Goal: Task Accomplishment & Management: Manage account settings

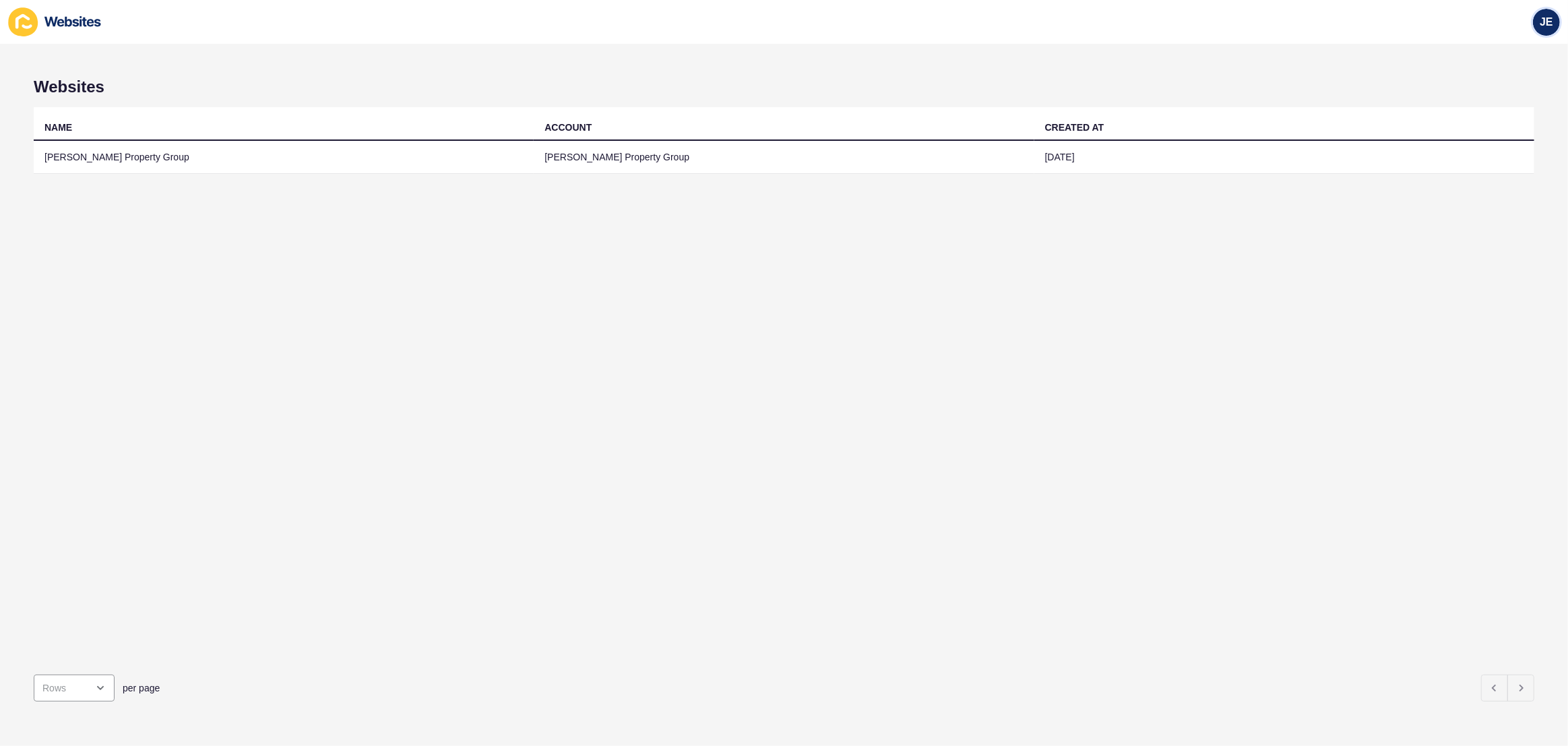
click at [1536, 27] on div "JE" at bounding box center [1546, 22] width 27 height 27
click at [1497, 108] on link "Logout" at bounding box center [1515, 111] width 99 height 30
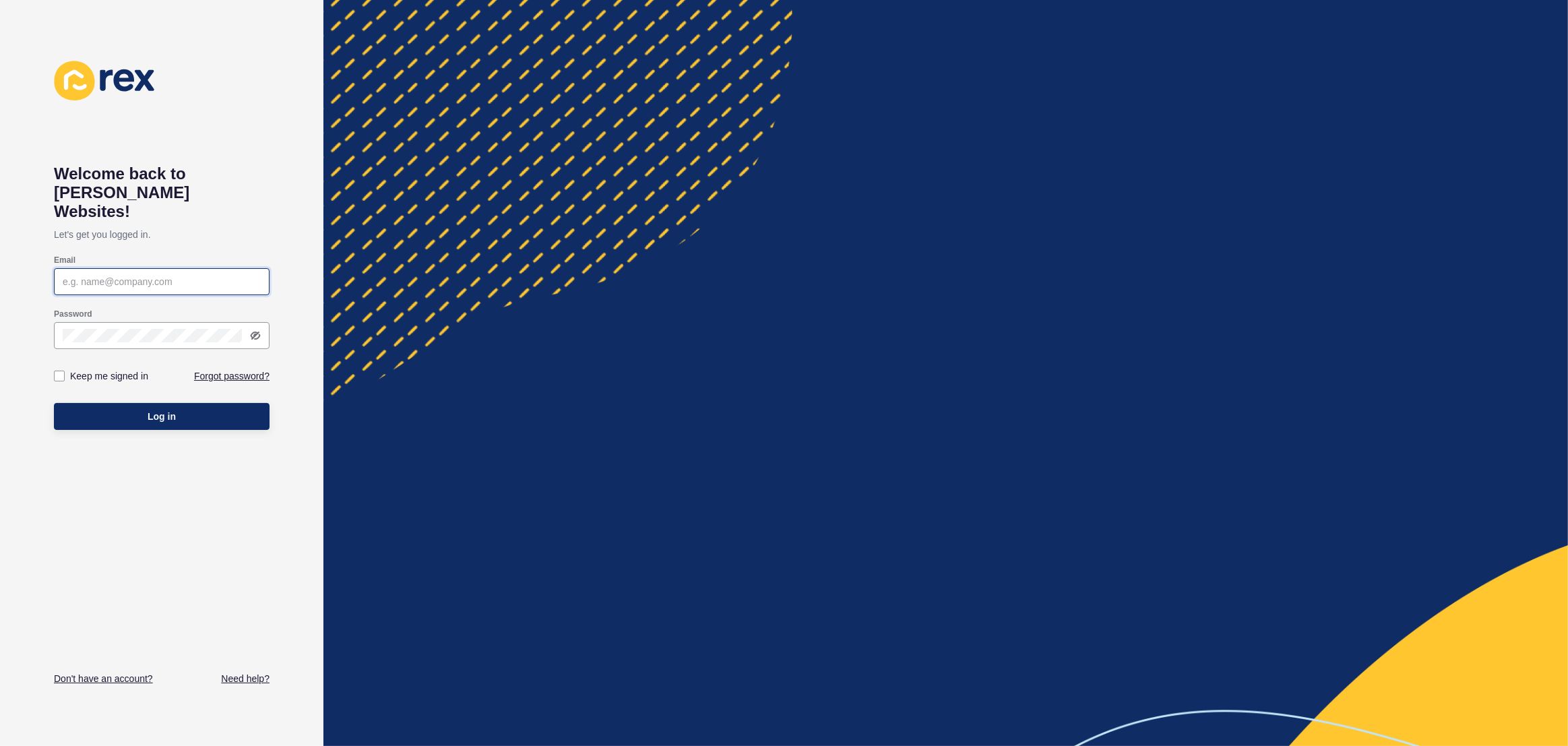
type input "[EMAIL_ADDRESS][PERSON_NAME][DOMAIN_NAME]"
click at [168, 403] on button "Log in" at bounding box center [162, 416] width 215 height 27
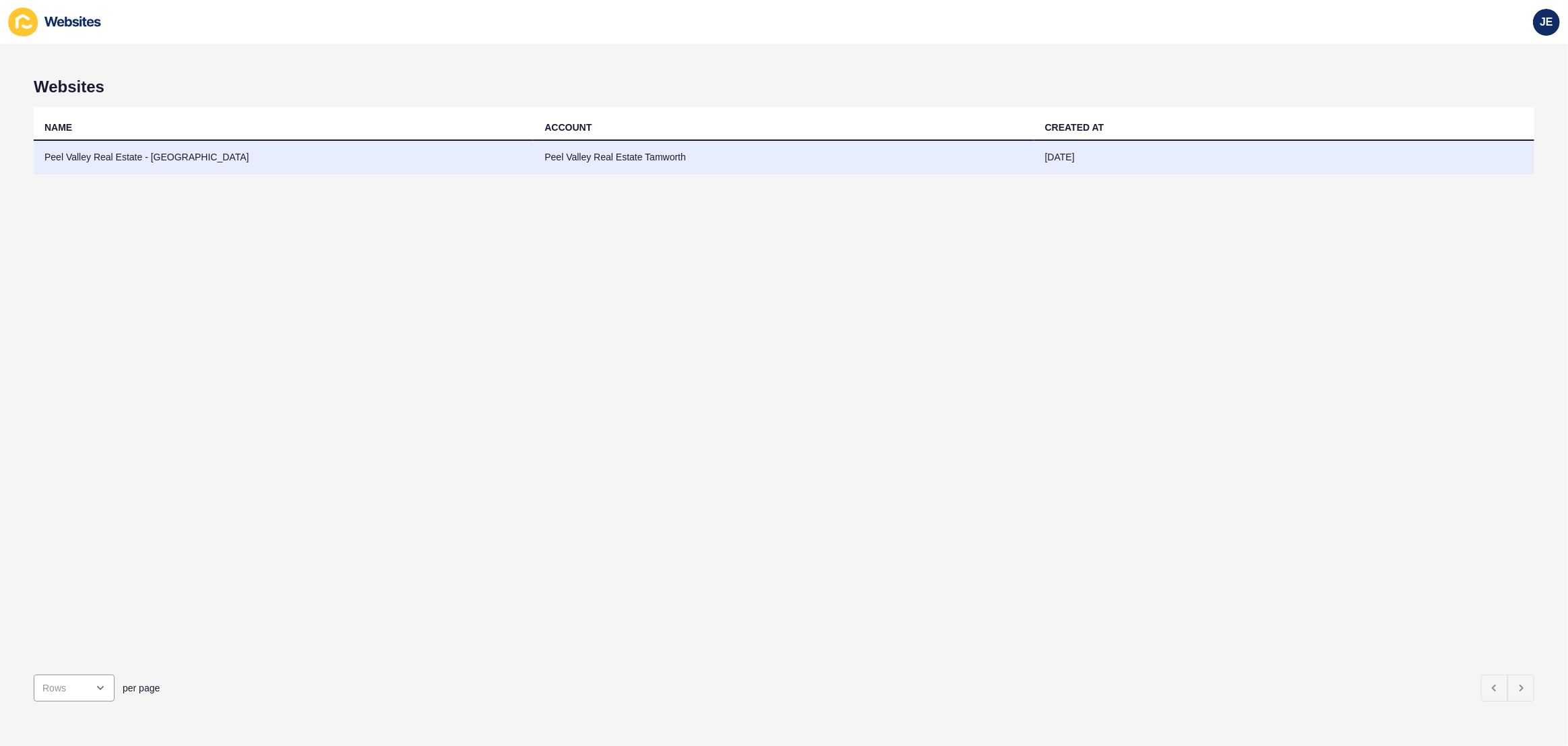
click at [657, 163] on td "Peel Valley Real Estate Tamworth" at bounding box center [783, 157] width 500 height 33
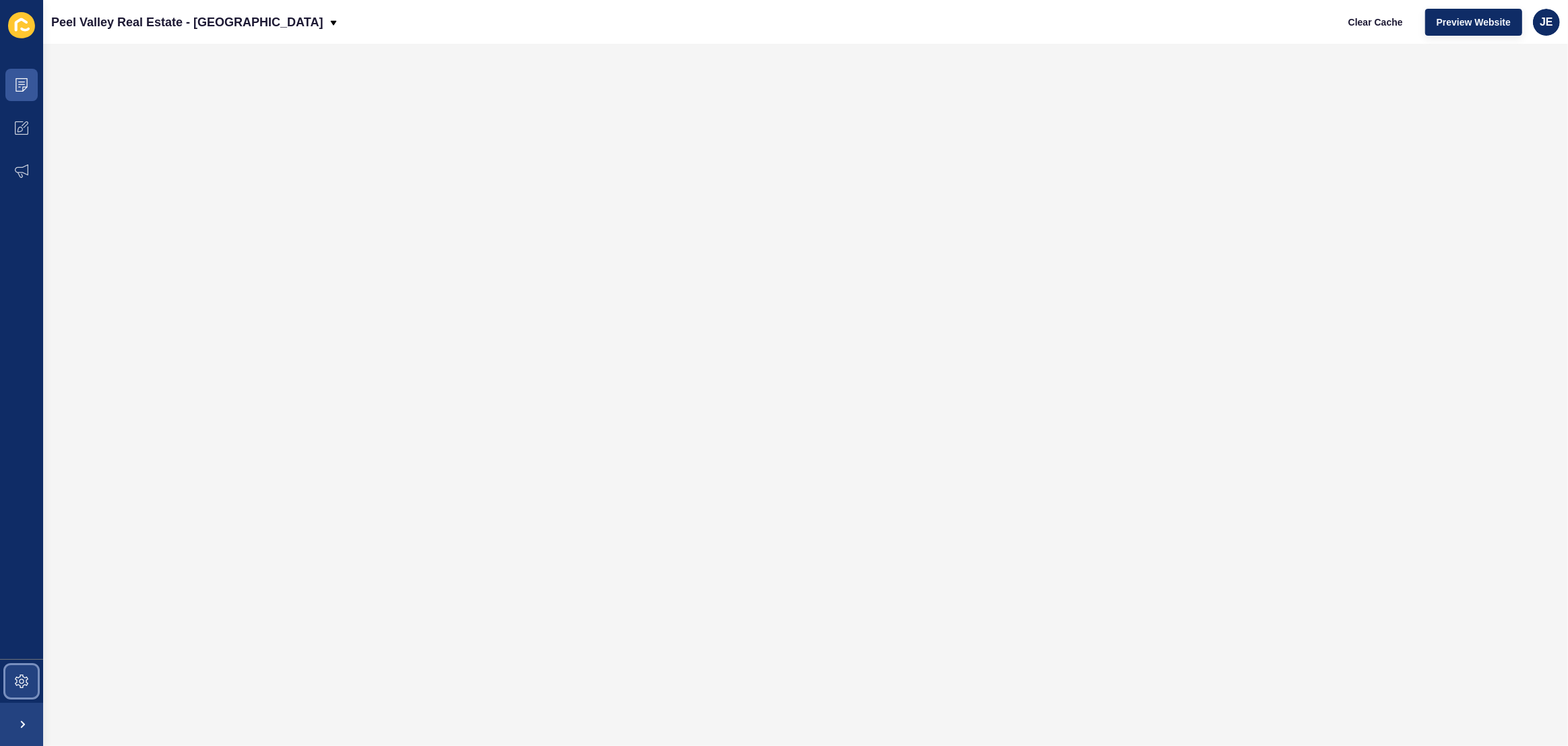
click at [17, 680] on icon at bounding box center [21, 681] width 14 height 14
click at [17, 664] on span at bounding box center [21, 681] width 43 height 43
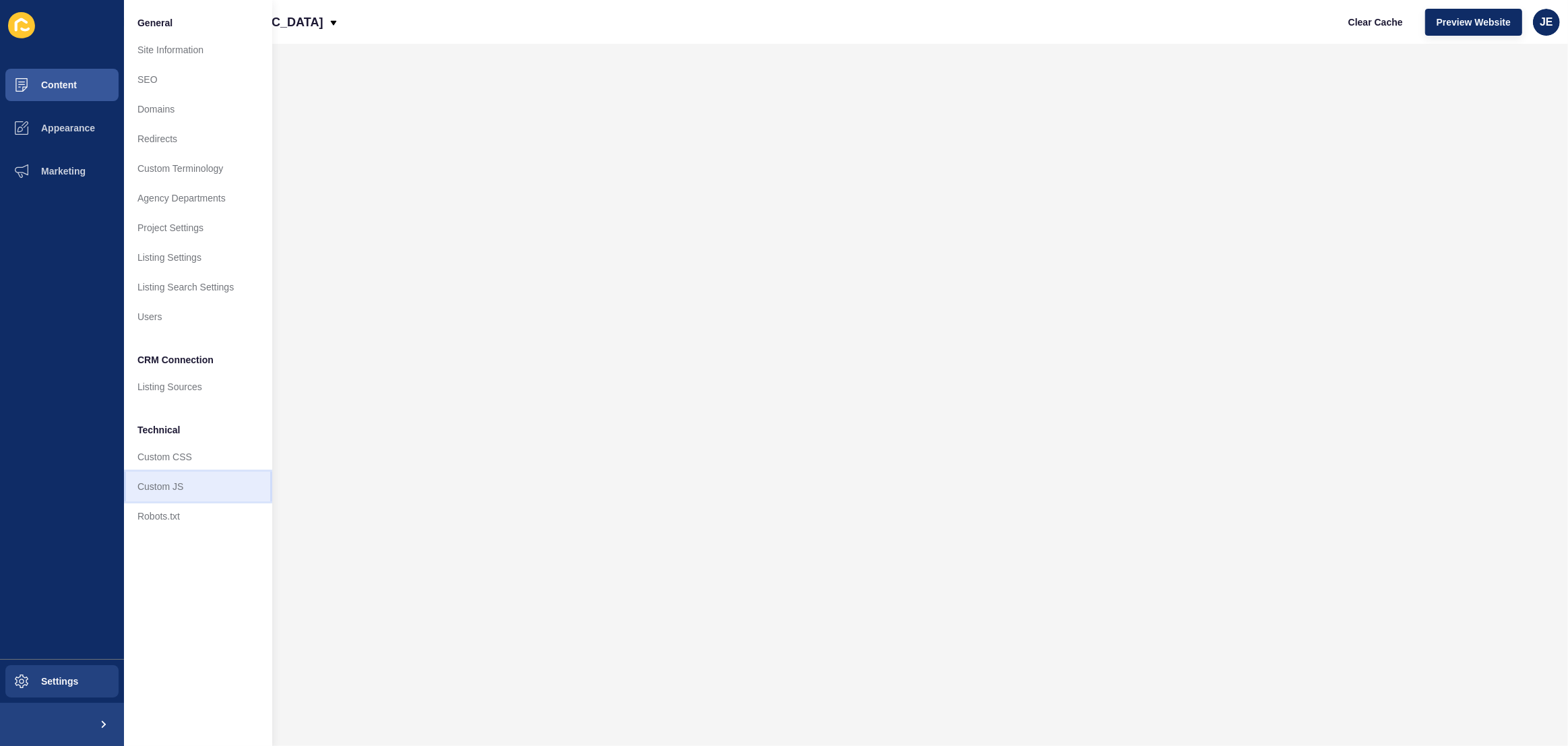
click at [164, 495] on link "Custom JS" at bounding box center [198, 486] width 148 height 30
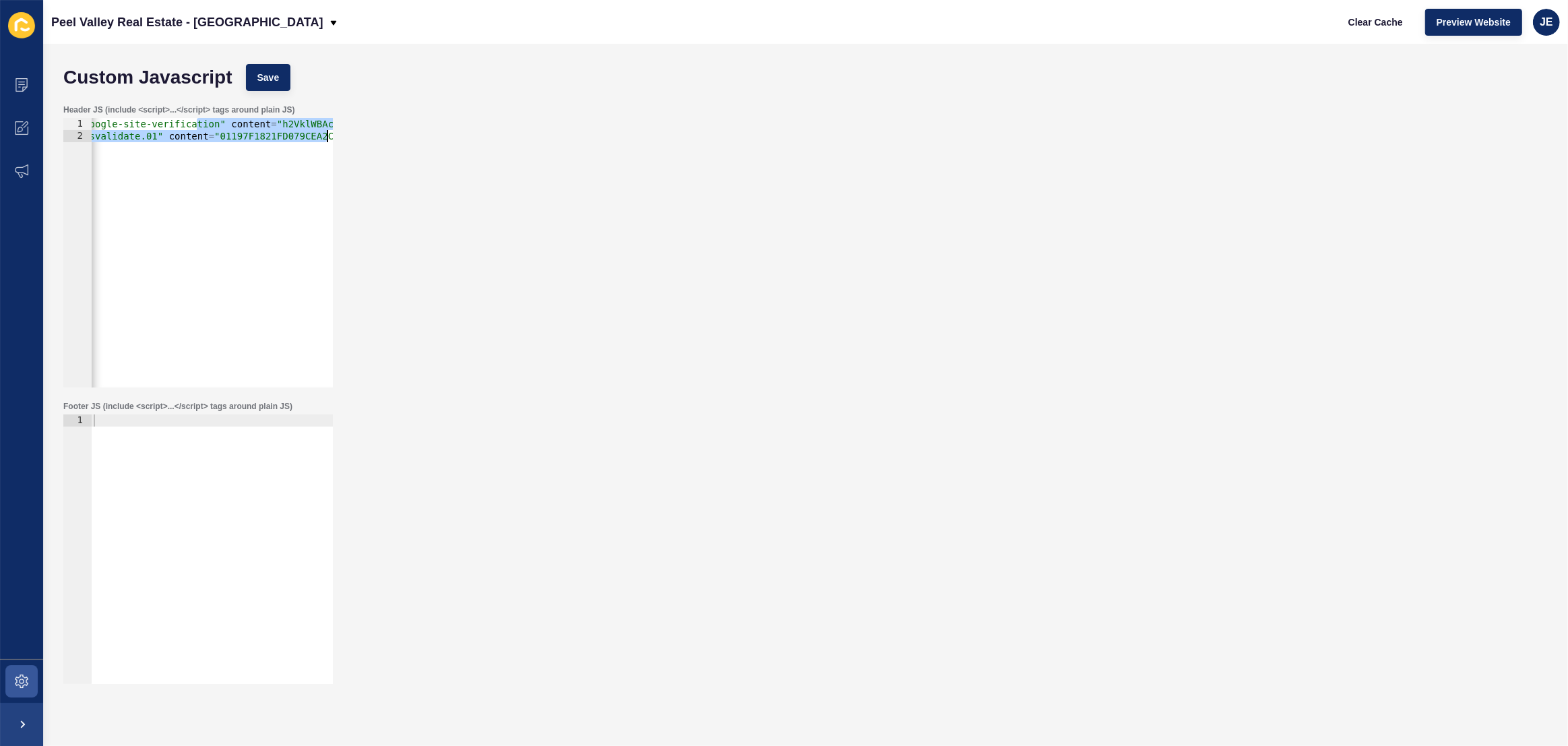
scroll to position [0, 175]
drag, startPoint x: 276, startPoint y: 129, endPoint x: 354, endPoint y: 134, distance: 78.2
click at [354, 134] on div "Header JS (include <script>...</script> tags around plain JS) <meta name="googl…" at bounding box center [805, 245] width 1498 height 296
click at [325, 146] on div "< meta name = "google-site-verification" content = "h2VklWBAceFkP9FKhflaXcdI2SU…" at bounding box center [185, 260] width 538 height 285
type textarea "<meta name="msvalidate.01" content="01197F1821FD079CEA2CDEF519C87C19" />"
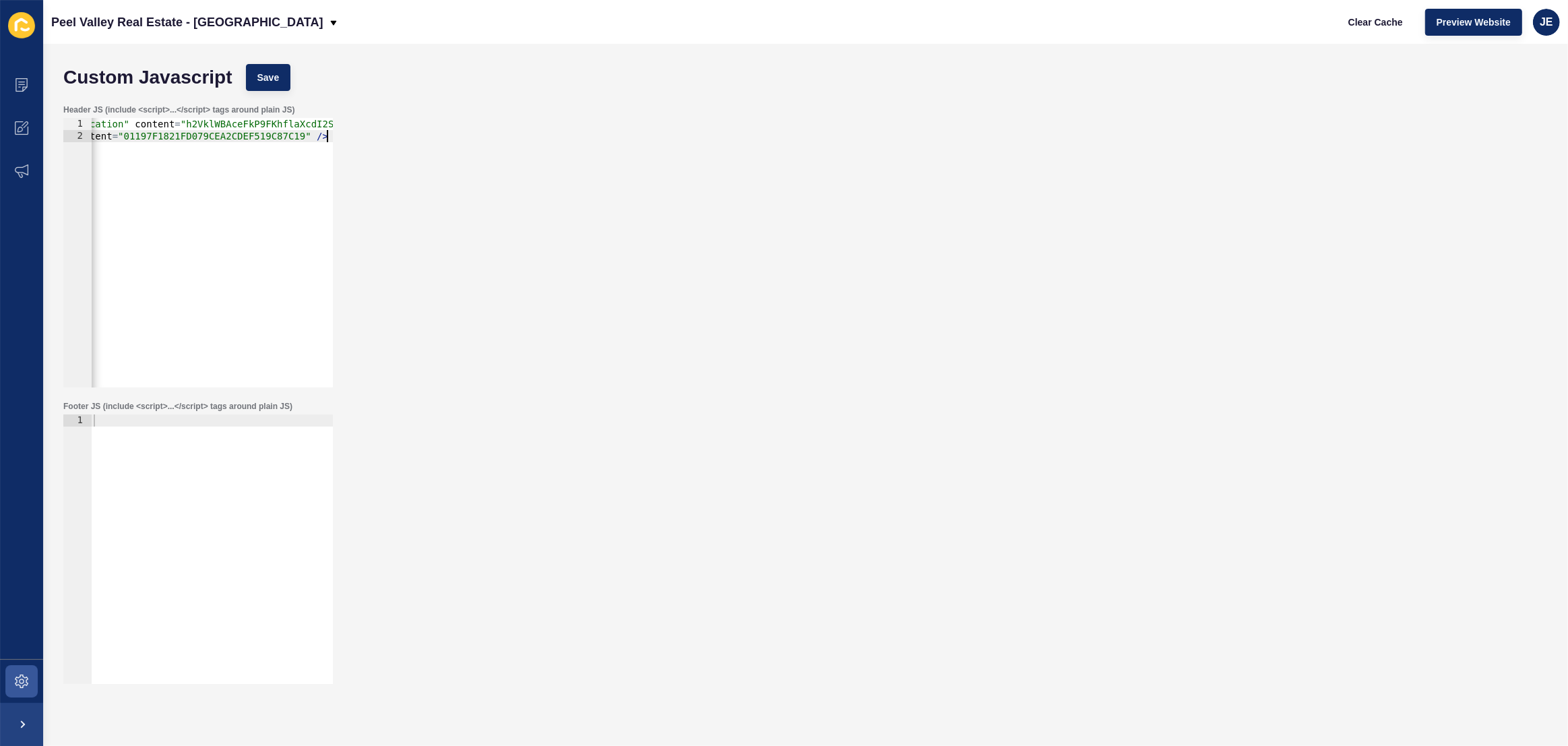
scroll to position [0, 0]
paste textarea "[URL][DOMAIN_NAME]"
type textarea "[URL][DOMAIN_NAME]"
click at [238, 171] on div "< meta name = "google-site-verification" content = "h2VklWBAceFkP9FKhflaXcdI2SU…" at bounding box center [359, 260] width 538 height 285
paste textarea "<meta name="msvalidate.01" content="2B524DA79FA9A282BFA784674ECE9EB1" />"
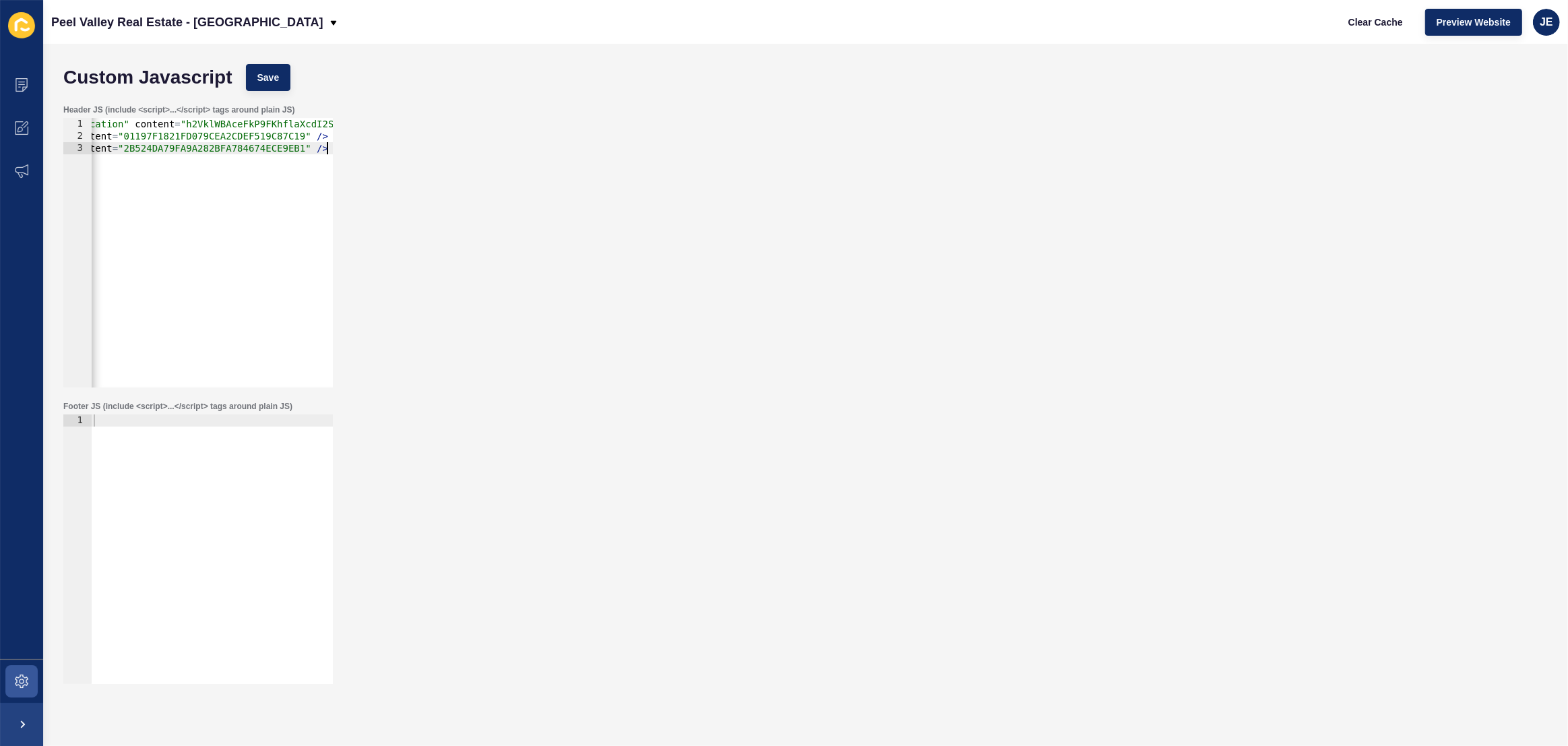
scroll to position [0, 175]
drag, startPoint x: 212, startPoint y: 183, endPoint x: 191, endPoint y: 176, distance: 22.1
click at [191, 176] on div "< meta name = "google-site-verification" content = "h2VklWBAceFkP9FKhflaXcdI2SU…" at bounding box center [185, 260] width 538 height 285
drag, startPoint x: 222, startPoint y: 150, endPoint x: 15, endPoint y: 145, distance: 207.1
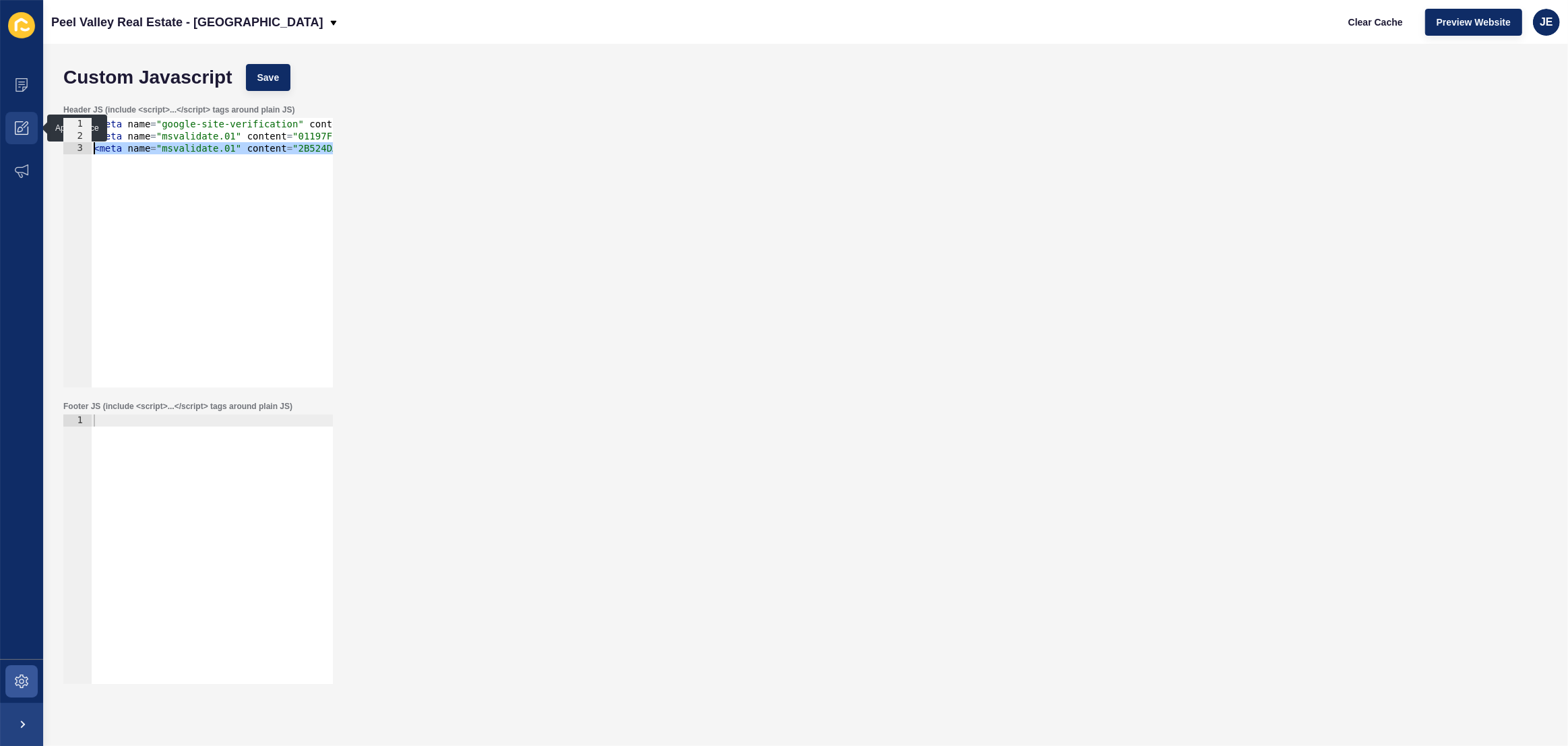
click at [15, 145] on div "Content Appearance Marketing Settings Peel Valley Real Estate - [GEOGRAPHIC_DAT…" at bounding box center [784, 373] width 1568 height 746
click at [250, 137] on div "< meta name = "google-site-verification" content = "h2VklWBAceFkP9FKhflaXcdI2SU…" at bounding box center [359, 260] width 538 height 285
click at [270, 80] on span "Save" at bounding box center [268, 77] width 23 height 14
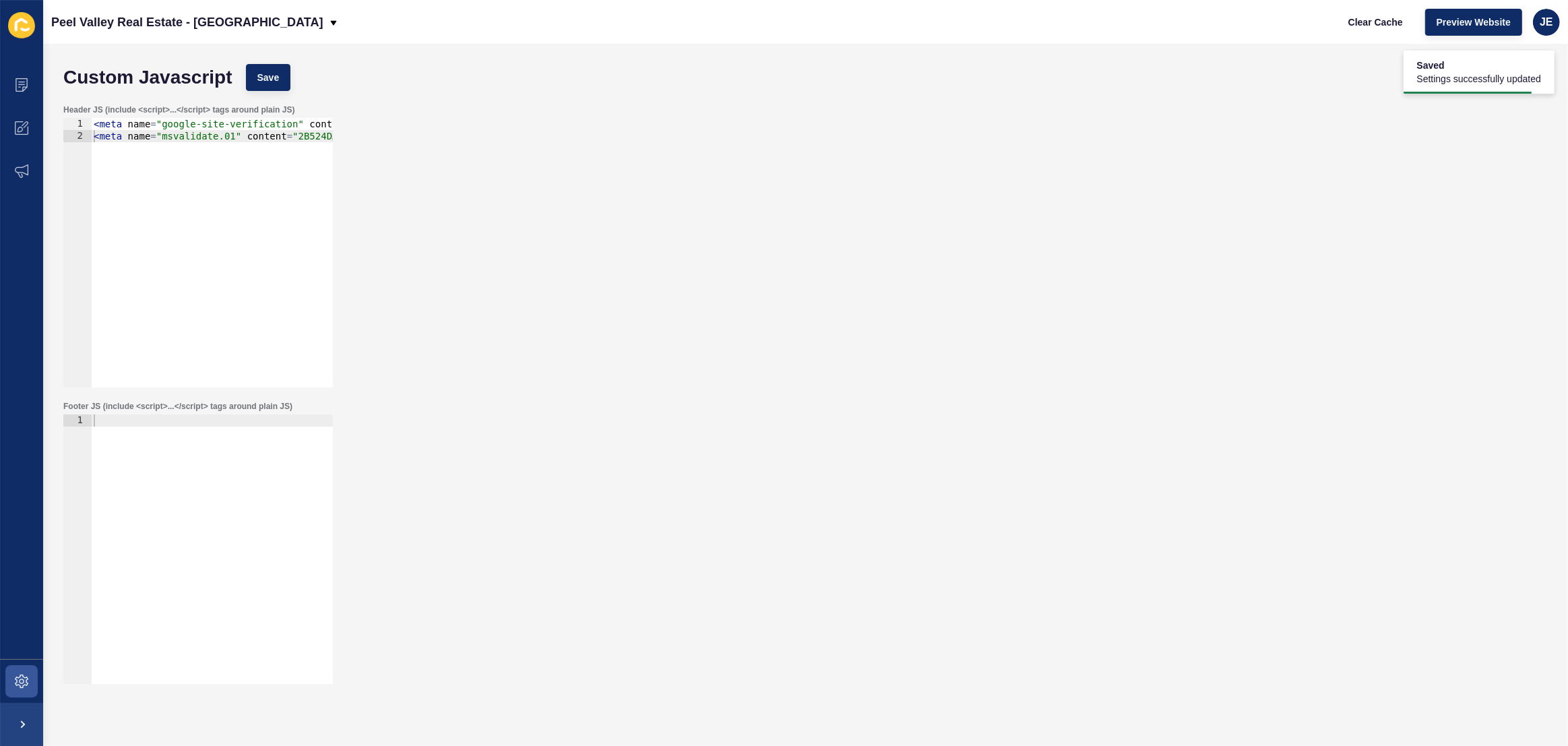
click at [266, 169] on div "< meta name = "google-site-verification" content = "h2VklWBAceFkP9FKhflaXcdI2SU…" at bounding box center [359, 260] width 538 height 285
type textarea "<meta name="msvalidate.01" content="01197F1821FD079CEA2CDEF519C87C19" /> <meta …"
click at [264, 74] on span "Save" at bounding box center [268, 77] width 23 height 14
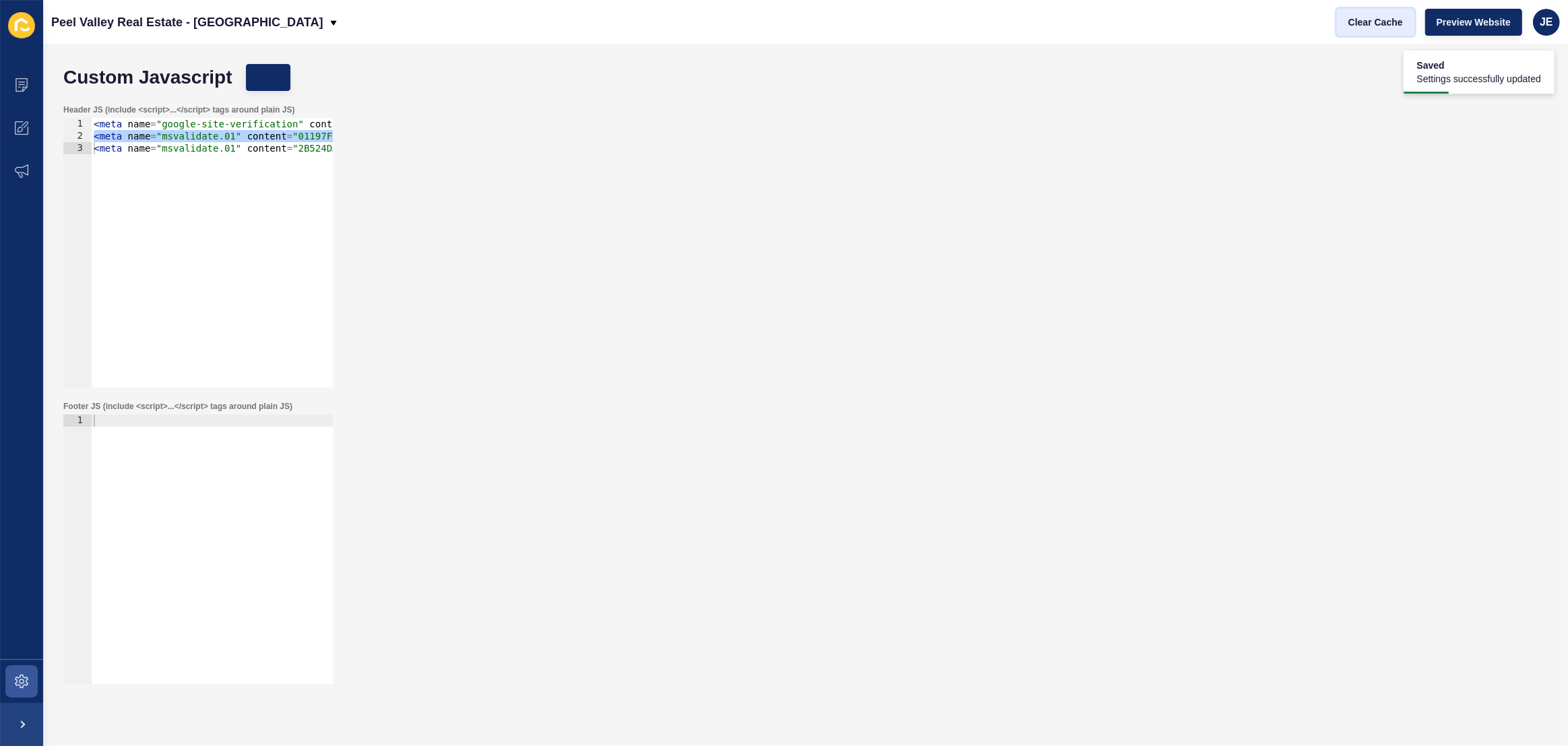
click at [1373, 25] on span "Clear Cache" at bounding box center [1375, 22] width 55 height 14
click at [1371, 29] on button "Clear Cache" at bounding box center [1375, 22] width 77 height 27
